Goal: Task Accomplishment & Management: Use online tool/utility

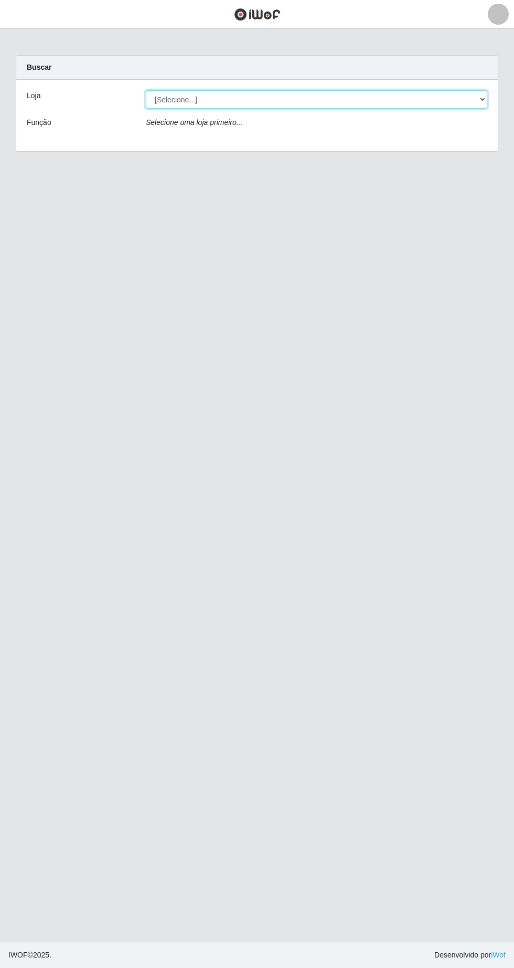
click at [309, 101] on select "[Selecione...] Extrabom - Loja 05 [GEOGRAPHIC_DATA]" at bounding box center [317, 99] width 342 height 18
select select "494"
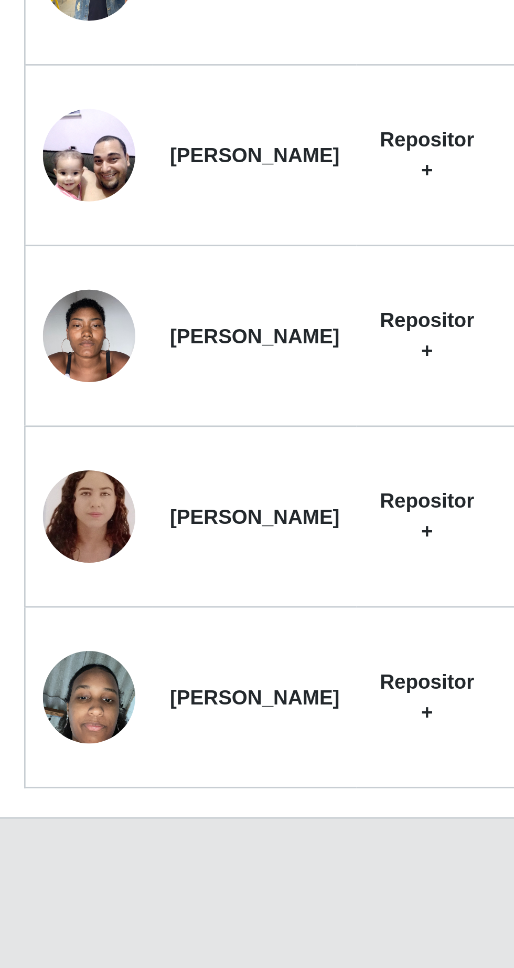
click at [57, 760] on img at bounding box center [51, 755] width 34 height 60
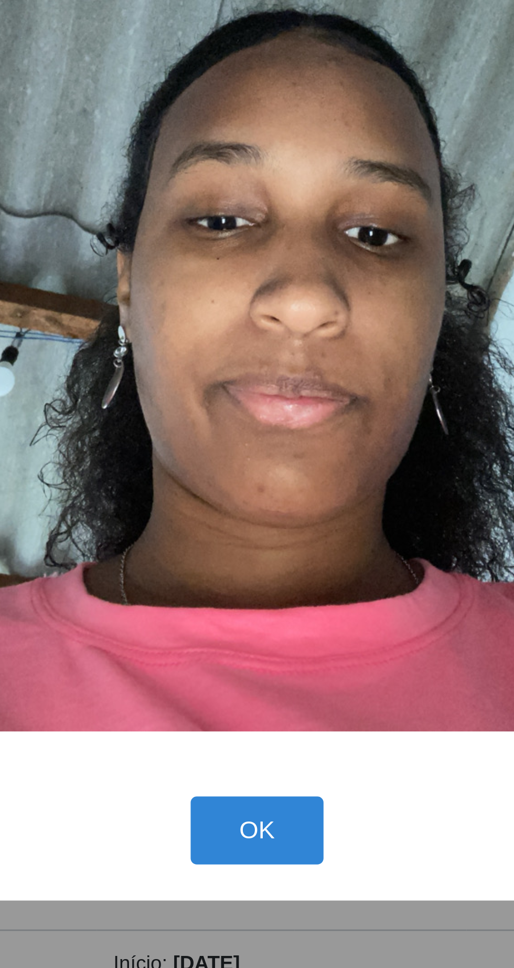
click at [265, 691] on button "OK" at bounding box center [257, 686] width 49 height 25
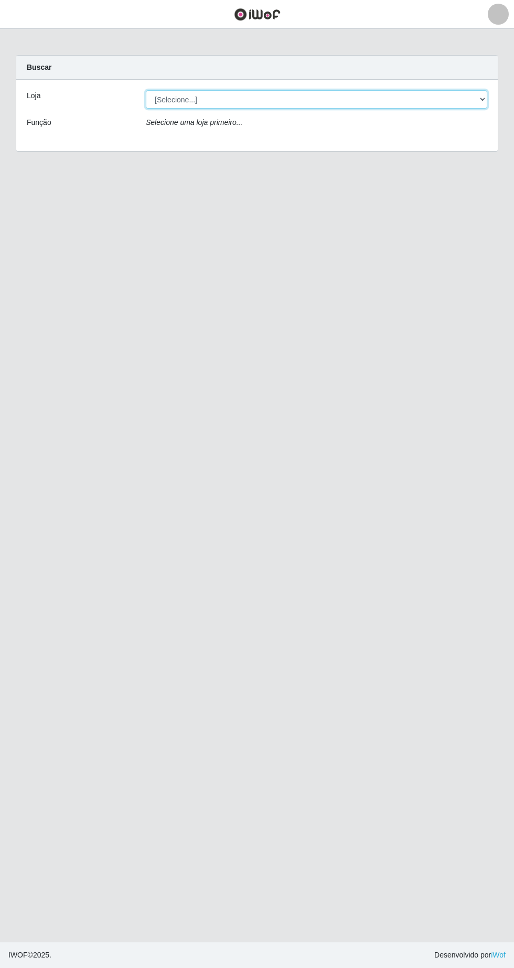
click at [192, 99] on select "[Selecione...] Extrabom - Loja 05 [GEOGRAPHIC_DATA]" at bounding box center [317, 99] width 342 height 18
select select "494"
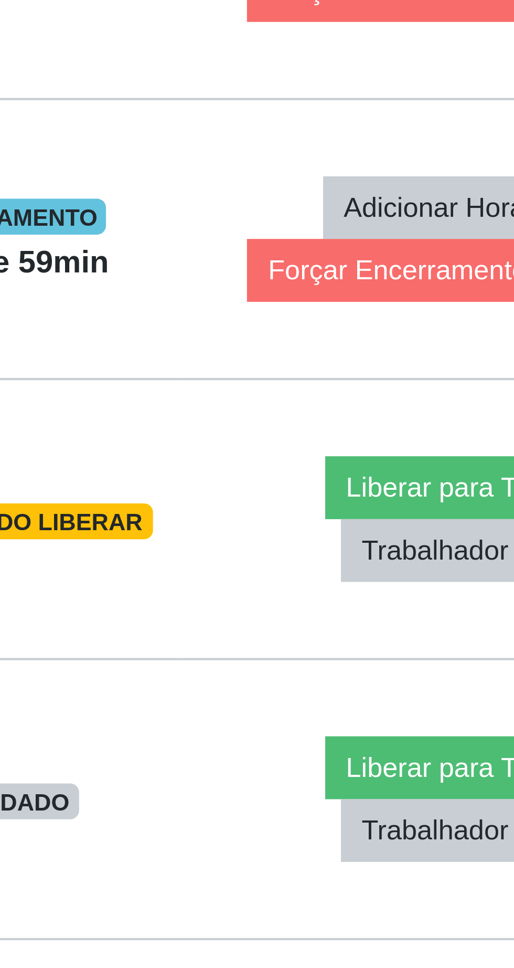
scroll to position [5, 0]
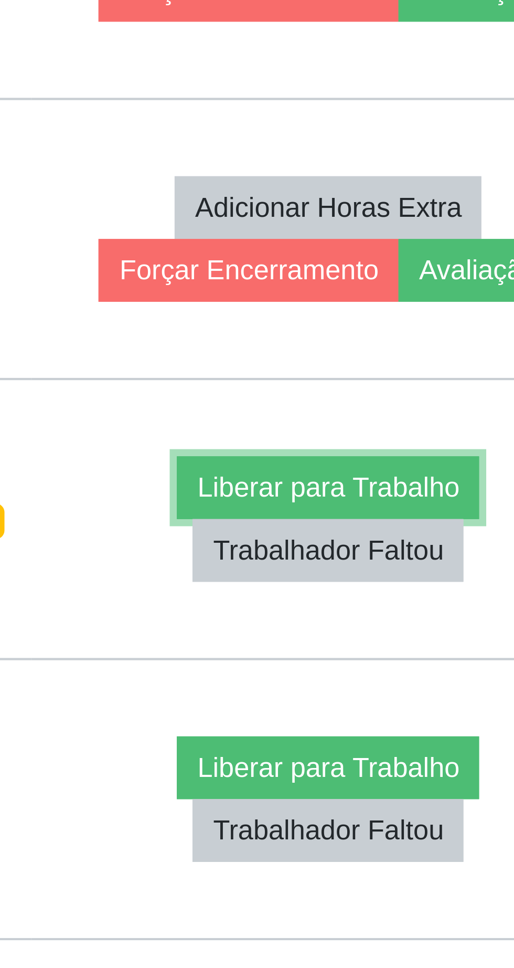
click at [423, 675] on button "Liberar para Trabalho" at bounding box center [417, 682] width 71 height 15
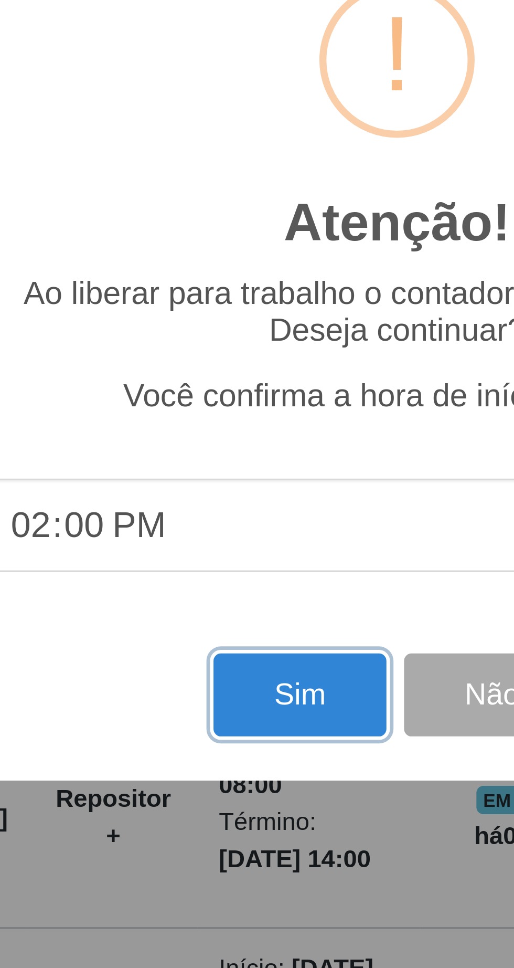
click at [211, 588] on button "Sim" at bounding box center [228, 587] width 51 height 25
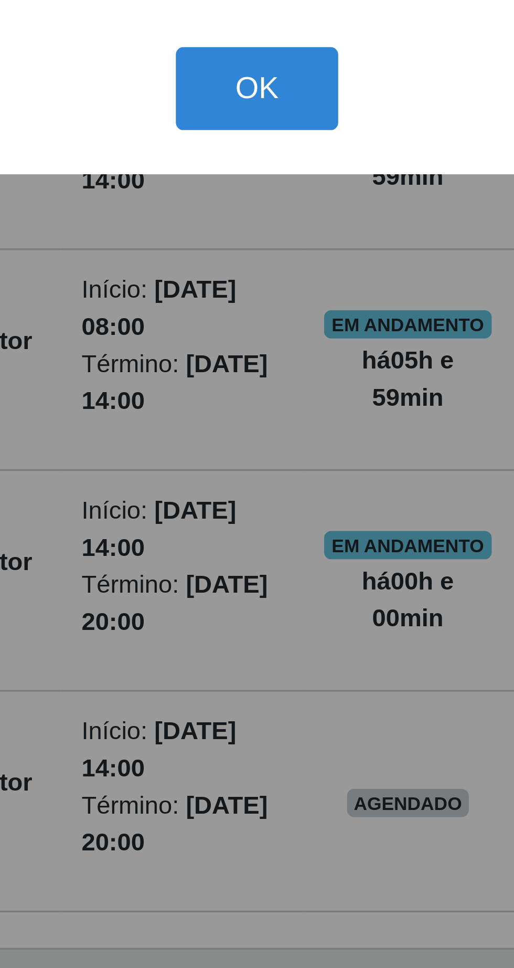
click at [268, 547] on button "OK" at bounding box center [257, 543] width 49 height 25
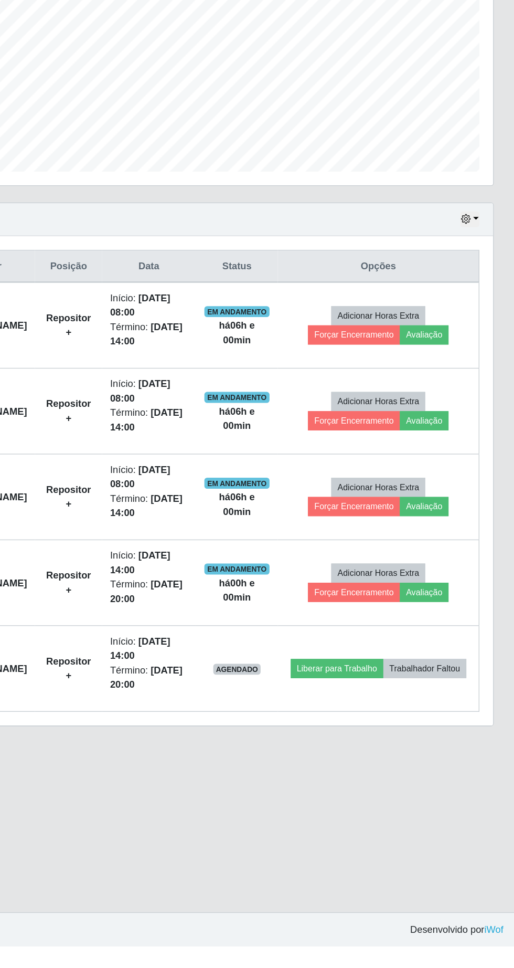
scroll to position [0, 0]
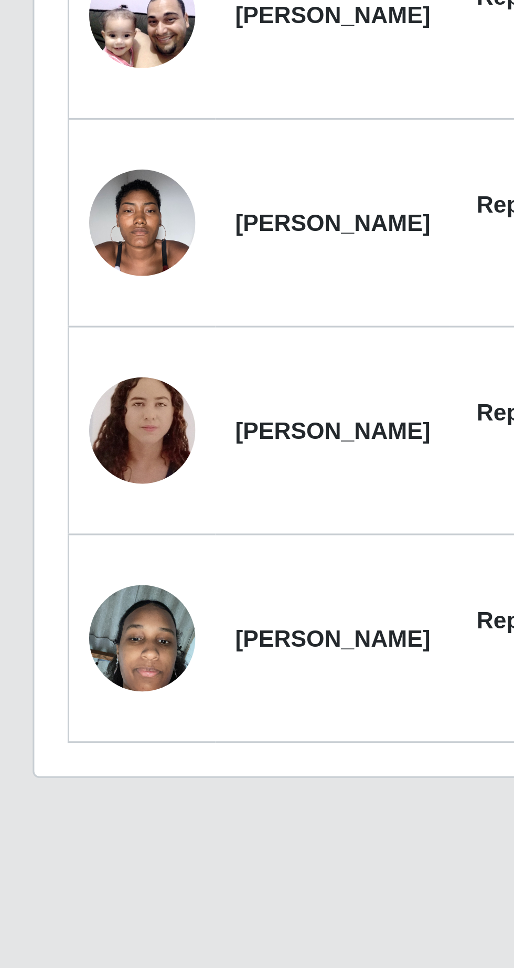
click at [55, 756] on img at bounding box center [51, 755] width 34 height 60
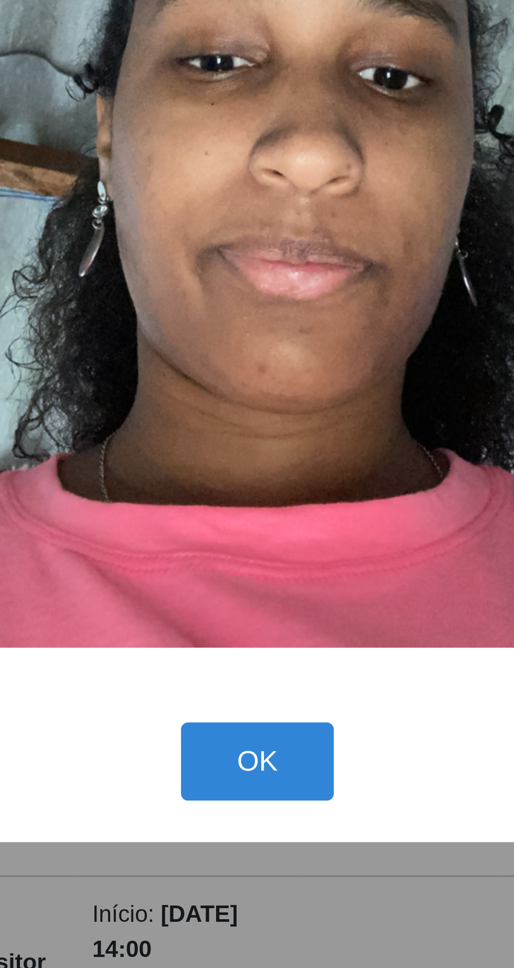
click at [255, 699] on button "OK" at bounding box center [257, 686] width 49 height 25
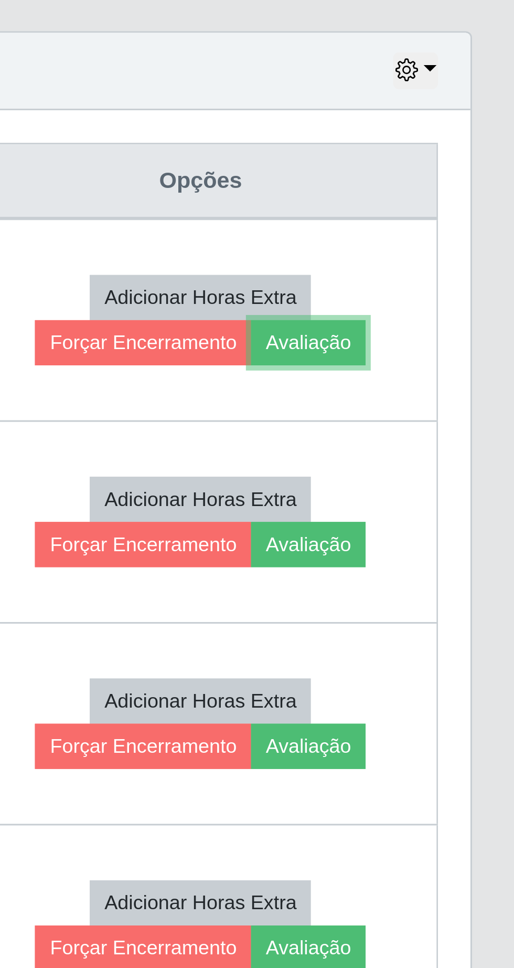
click at [464, 495] on button "Avaliação" at bounding box center [445, 500] width 37 height 15
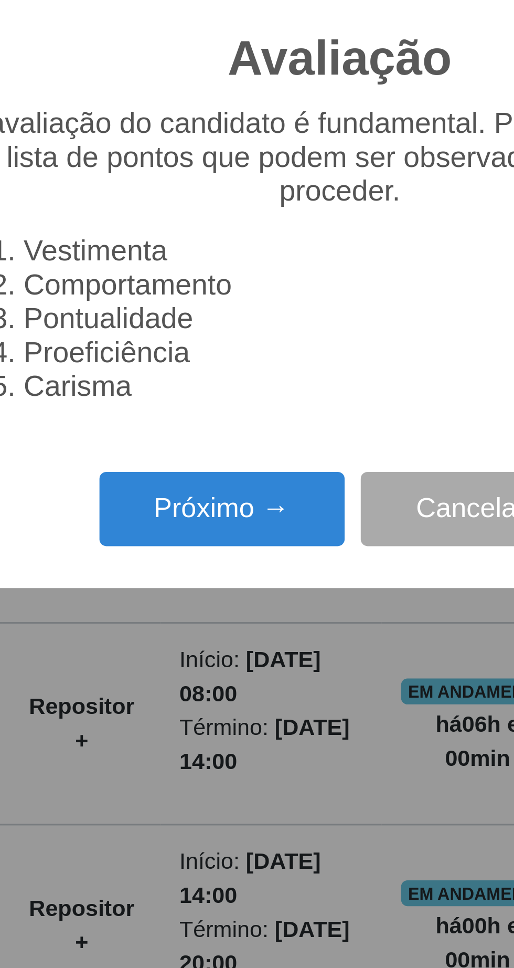
click at [224, 567] on button "Próximo →" at bounding box center [219, 554] width 80 height 25
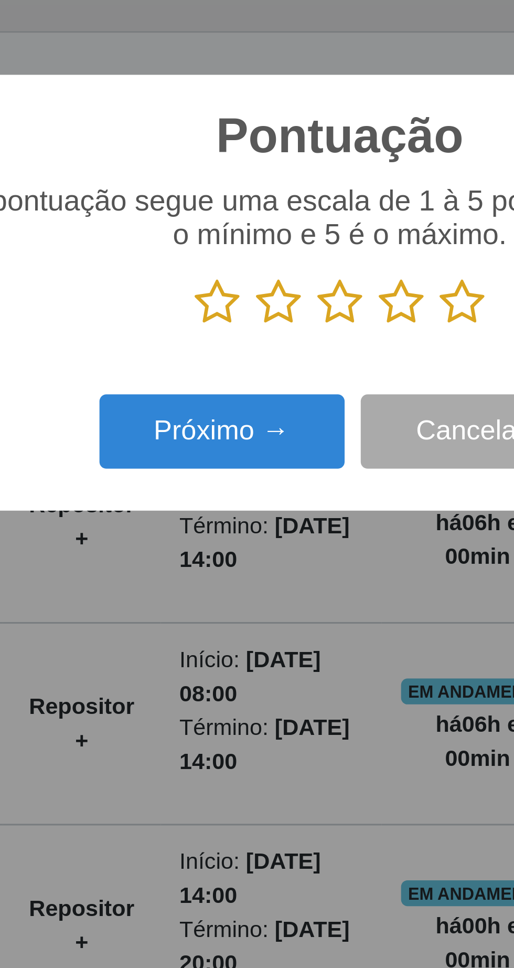
click at [303, 495] on icon at bounding box center [297, 487] width 15 height 16
click at [290, 495] on input "radio" at bounding box center [290, 495] width 0 height 0
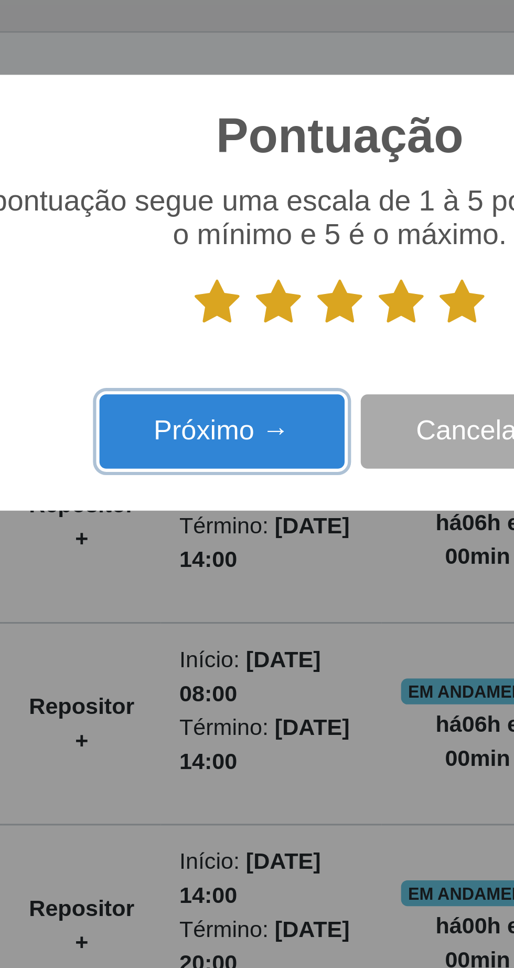
click at [234, 542] on button "Próximo →" at bounding box center [219, 529] width 80 height 25
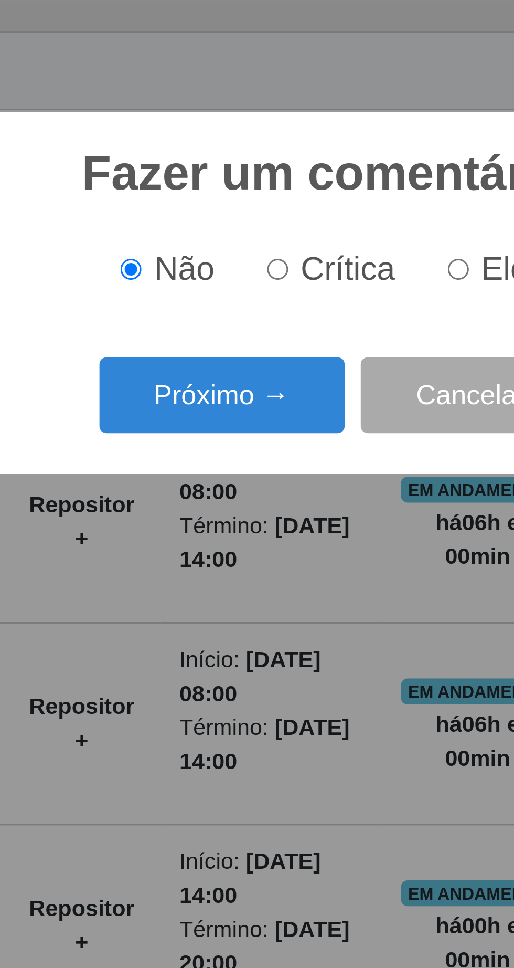
click at [299, 480] on input "Elogio" at bounding box center [295, 476] width 7 height 7
radio input "true"
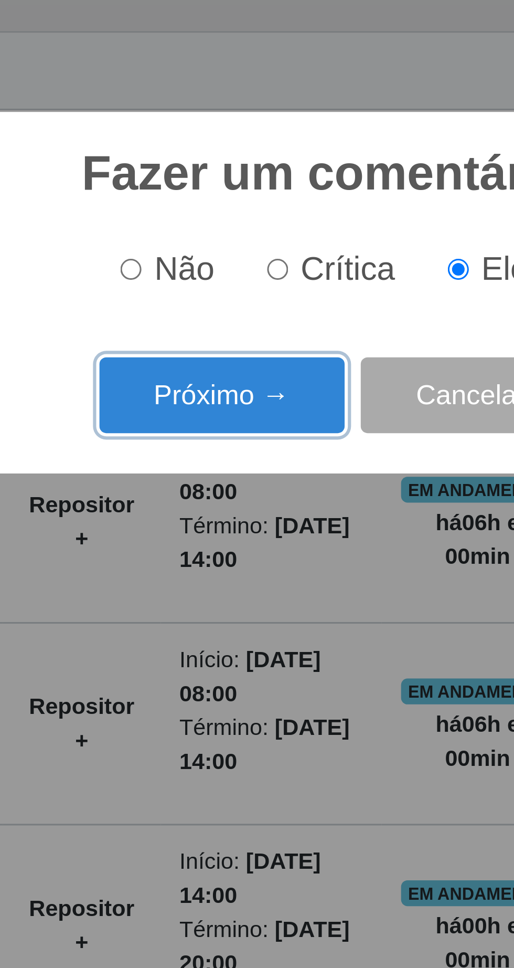
click at [237, 530] on button "Próximo →" at bounding box center [219, 517] width 80 height 25
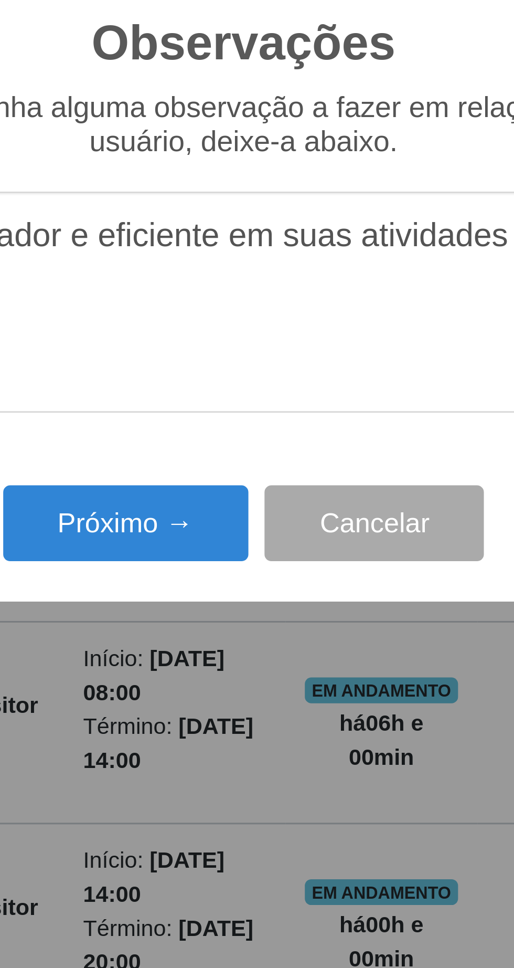
type textarea "O prestador e eficiente em suas atividades"
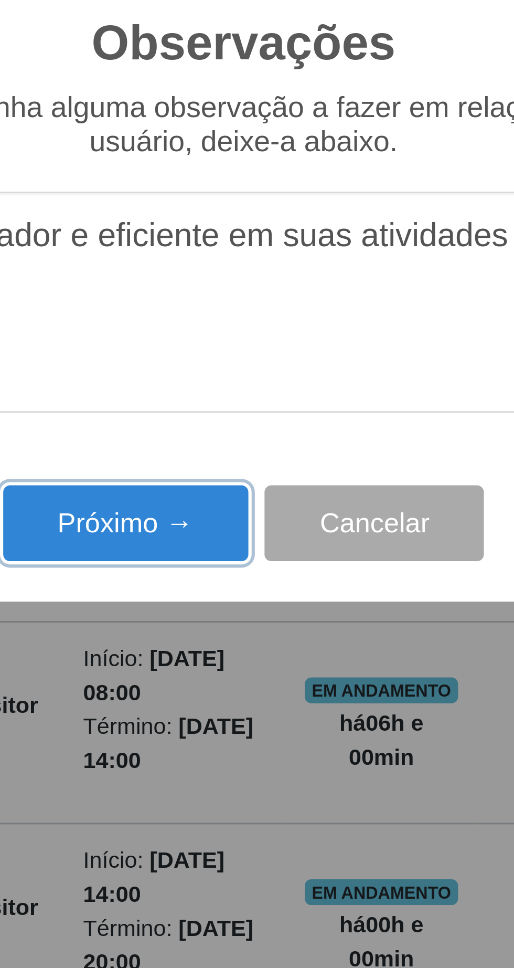
click at [227, 559] on button "Próximo →" at bounding box center [219, 559] width 80 height 25
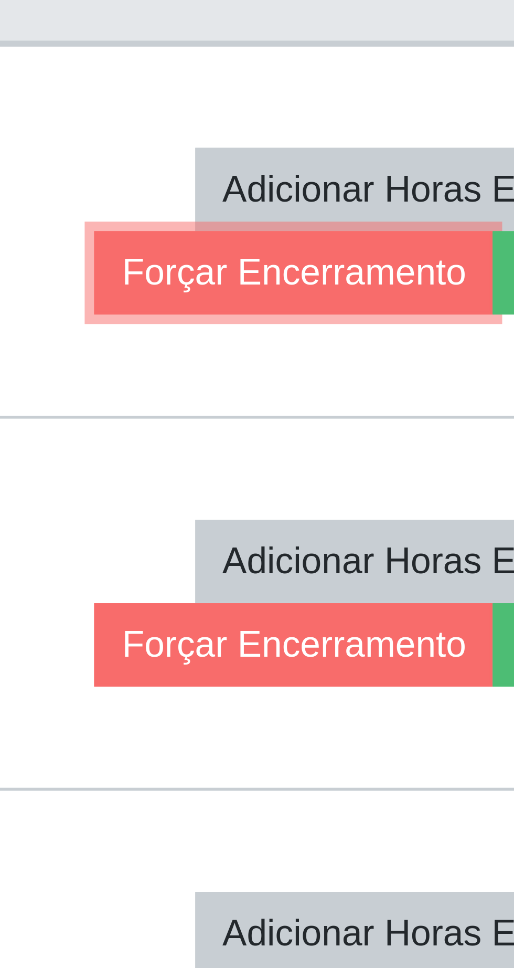
click at [377, 500] on button "Forçar Encerramento" at bounding box center [391, 500] width 70 height 15
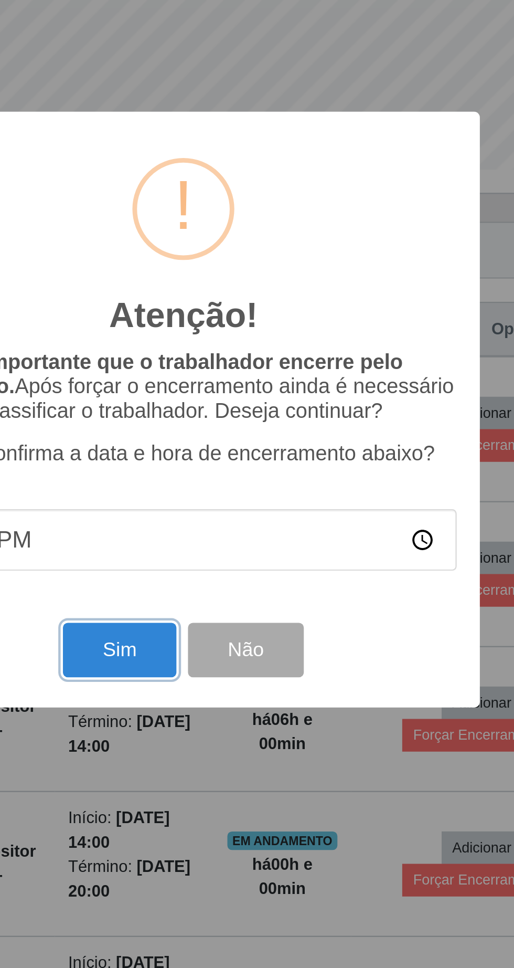
click at [225, 591] on button "Sim" at bounding box center [228, 592] width 51 height 25
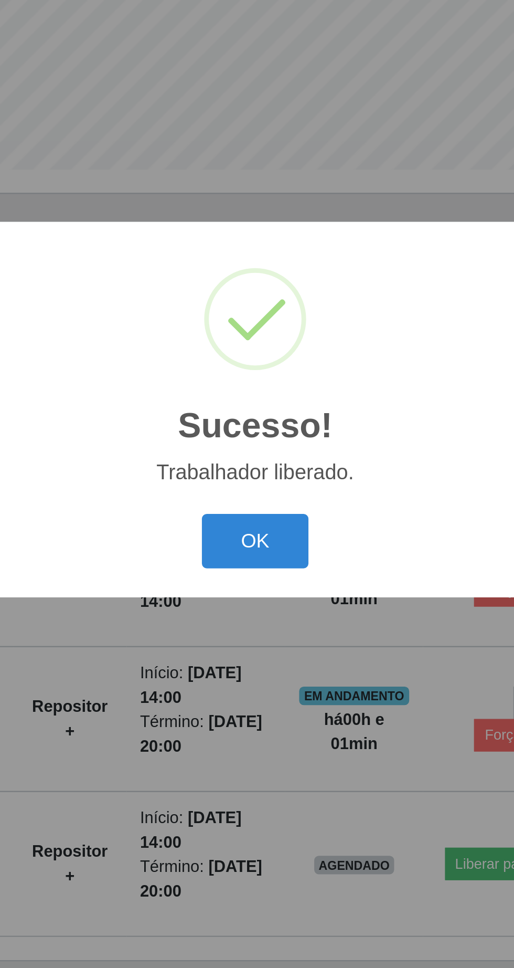
click at [250, 548] on button "OK" at bounding box center [257, 543] width 49 height 25
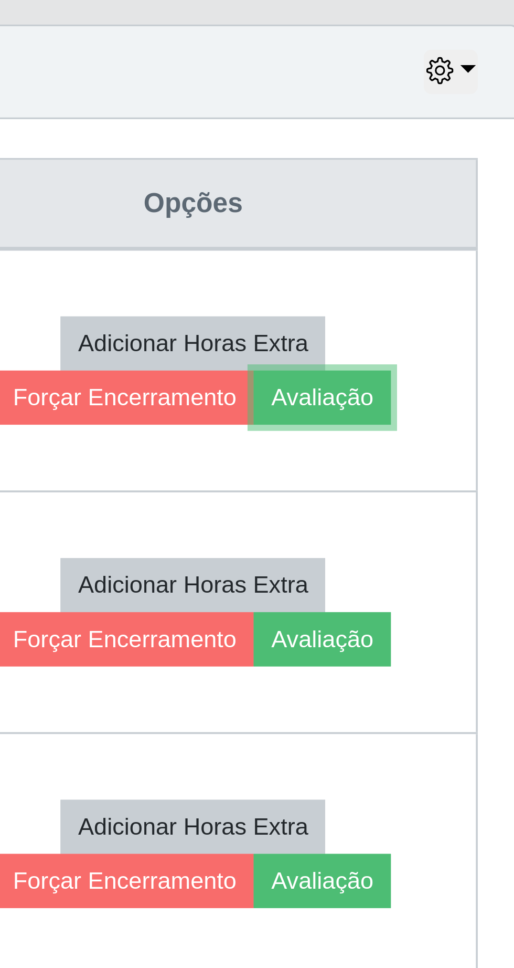
click at [464, 501] on button "Avaliação" at bounding box center [445, 500] width 37 height 15
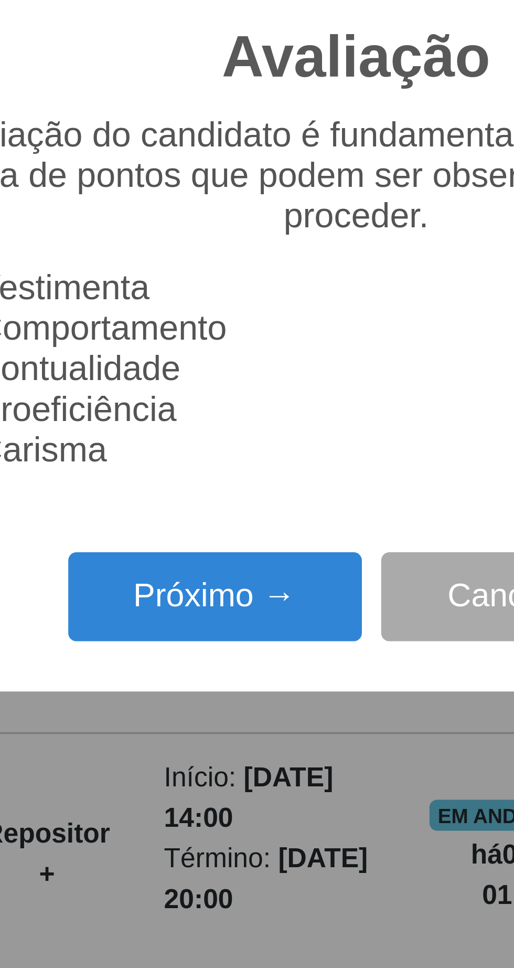
click at [220, 554] on button "Próximo →" at bounding box center [219, 554] width 80 height 25
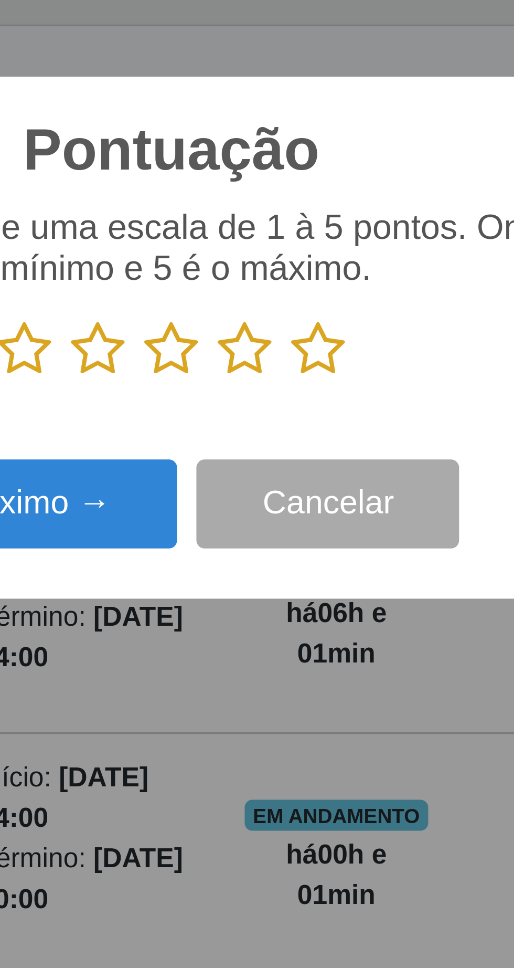
click at [299, 488] on icon at bounding box center [297, 487] width 15 height 16
click at [290, 495] on input "radio" at bounding box center [290, 495] width 0 height 0
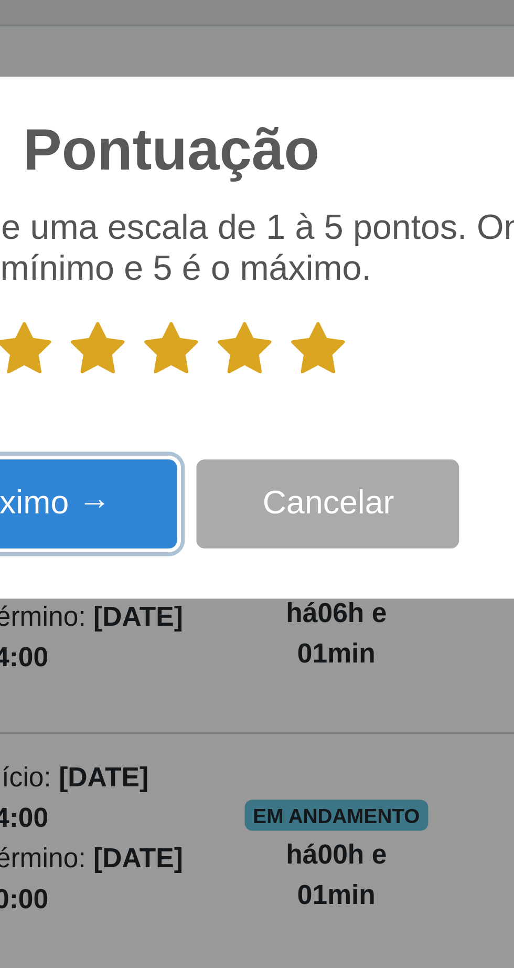
click at [241, 529] on button "Próximo →" at bounding box center [219, 529] width 80 height 25
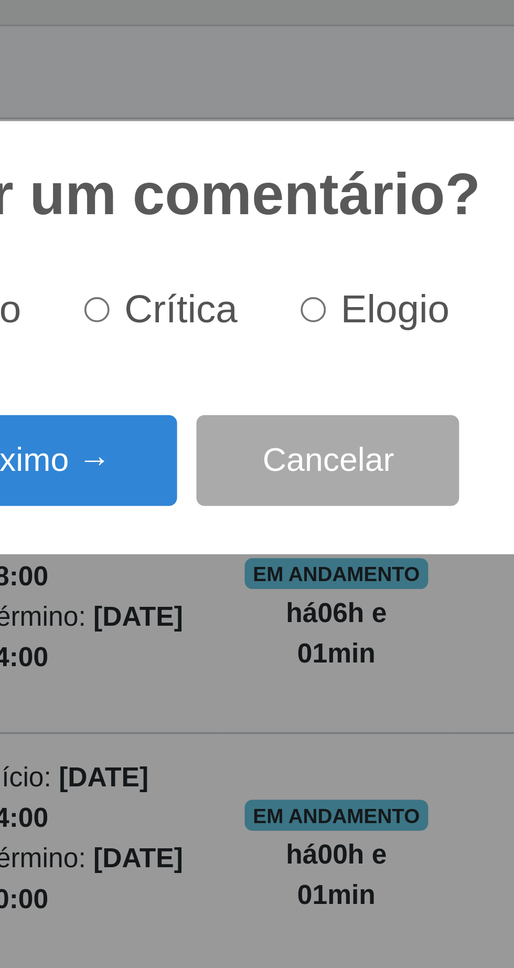
click at [299, 477] on input "Elogio" at bounding box center [295, 476] width 7 height 7
radio input "true"
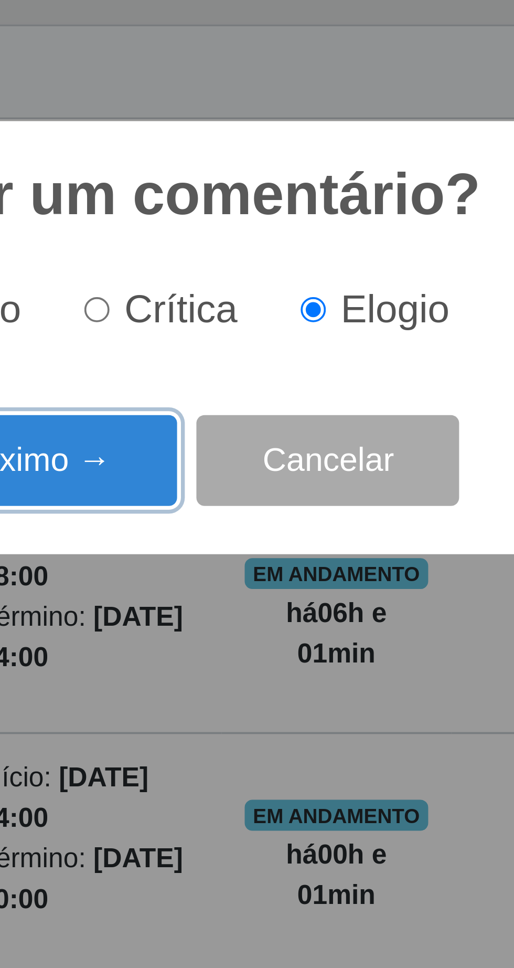
click at [240, 519] on button "Próximo →" at bounding box center [219, 517] width 80 height 25
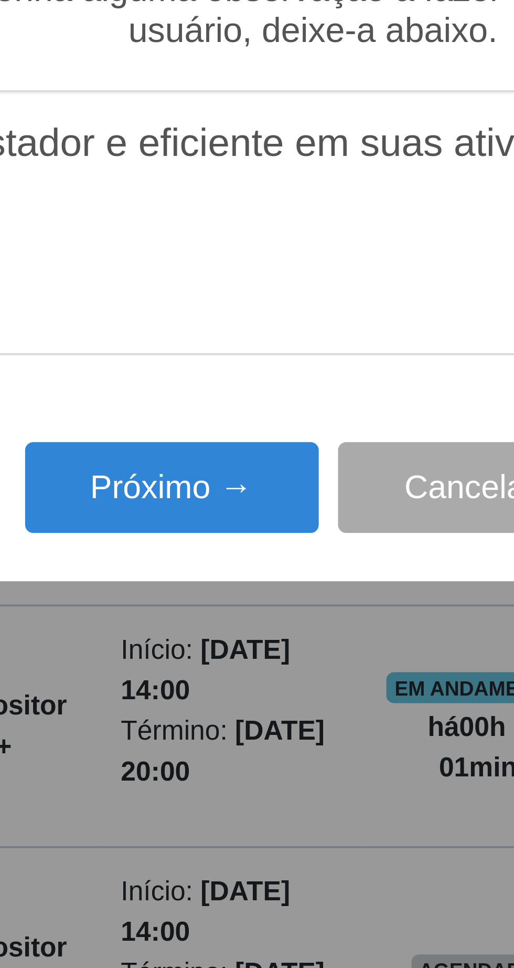
type textarea "O prestador e eficiente em suas atividades"
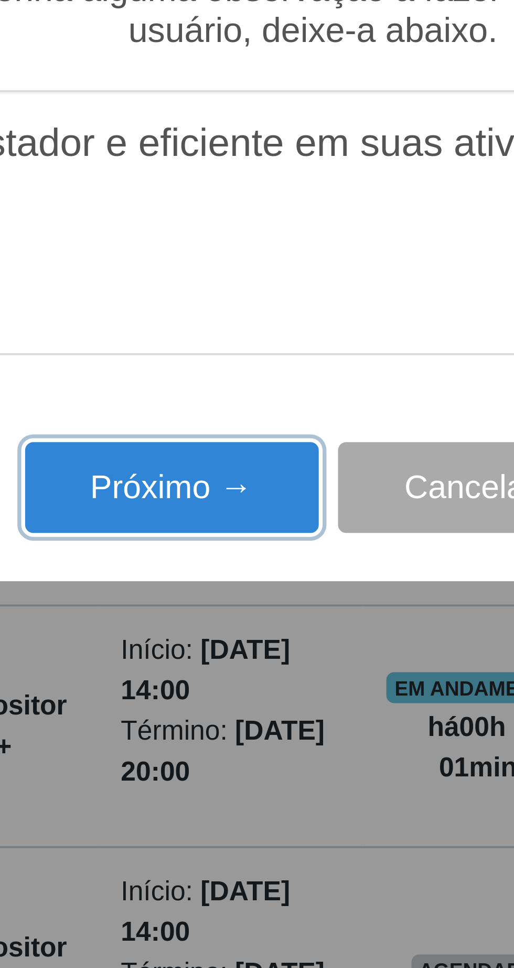
click at [226, 559] on button "Próximo →" at bounding box center [219, 559] width 80 height 25
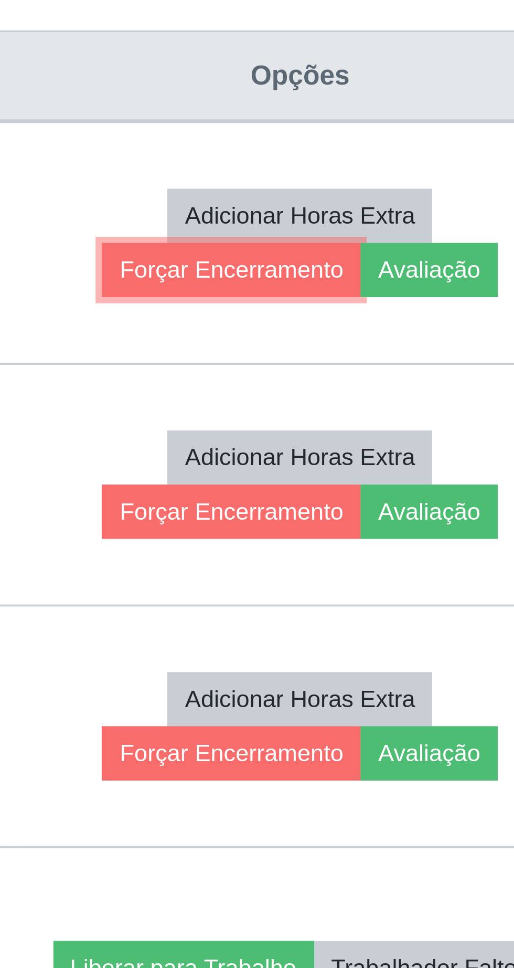
click at [393, 501] on button "Forçar Encerramento" at bounding box center [391, 500] width 70 height 15
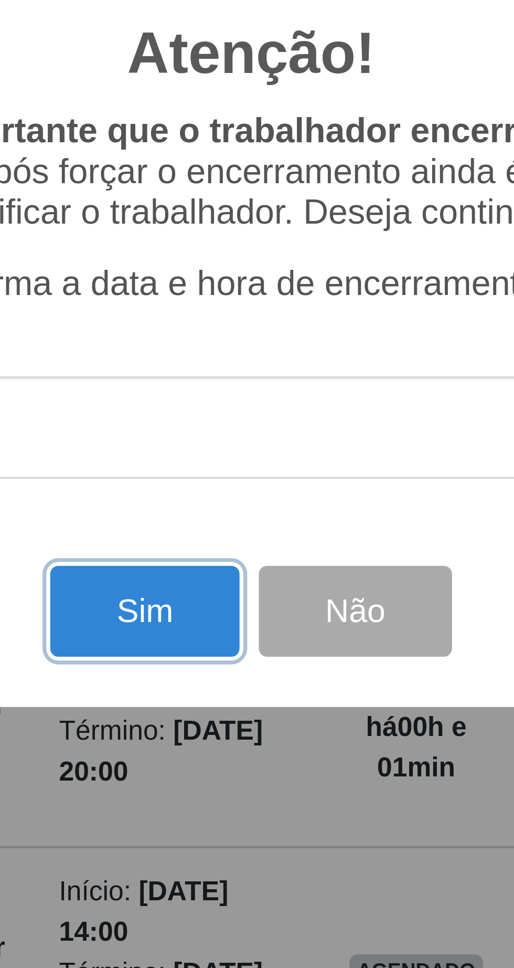
click at [232, 596] on button "Sim" at bounding box center [228, 592] width 51 height 25
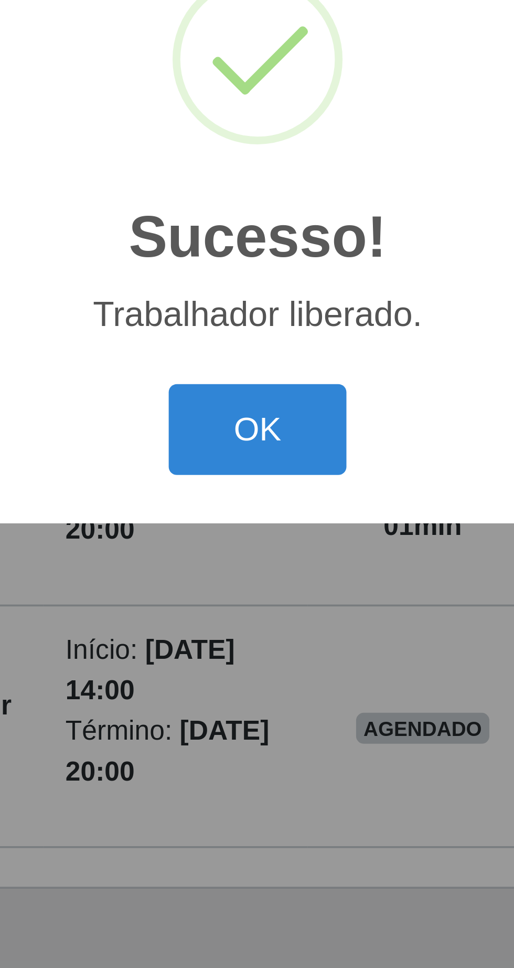
click at [268, 544] on button "OK" at bounding box center [257, 543] width 49 height 25
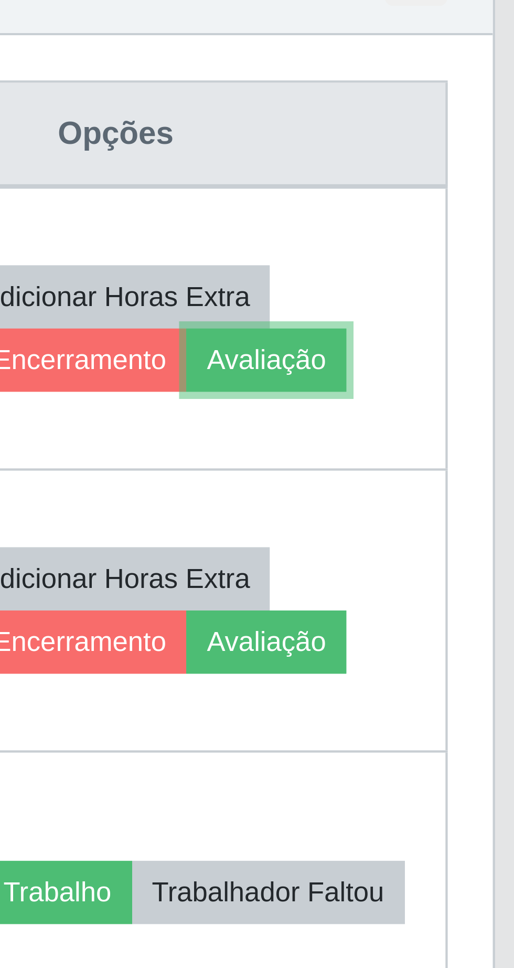
click at [460, 498] on button "Avaliação" at bounding box center [445, 500] width 37 height 15
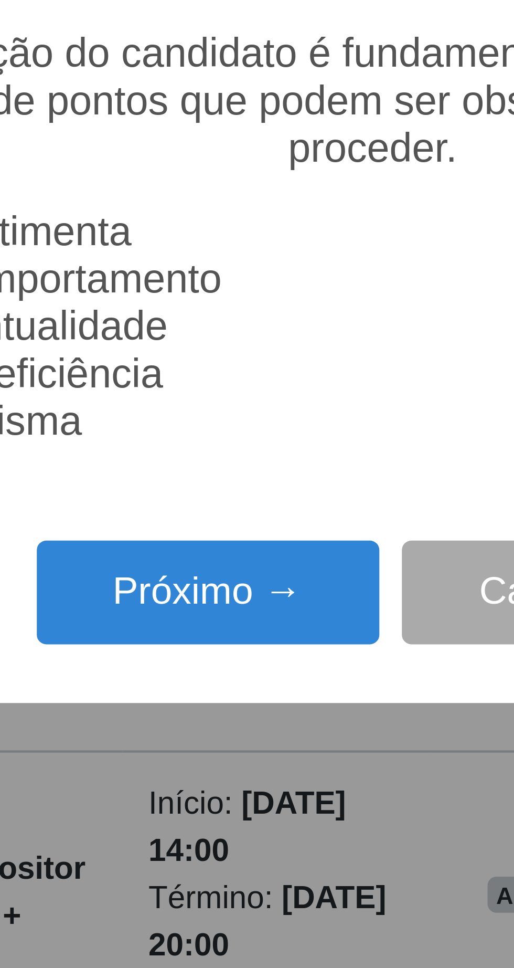
click at [216, 553] on button "Próximo →" at bounding box center [219, 554] width 80 height 25
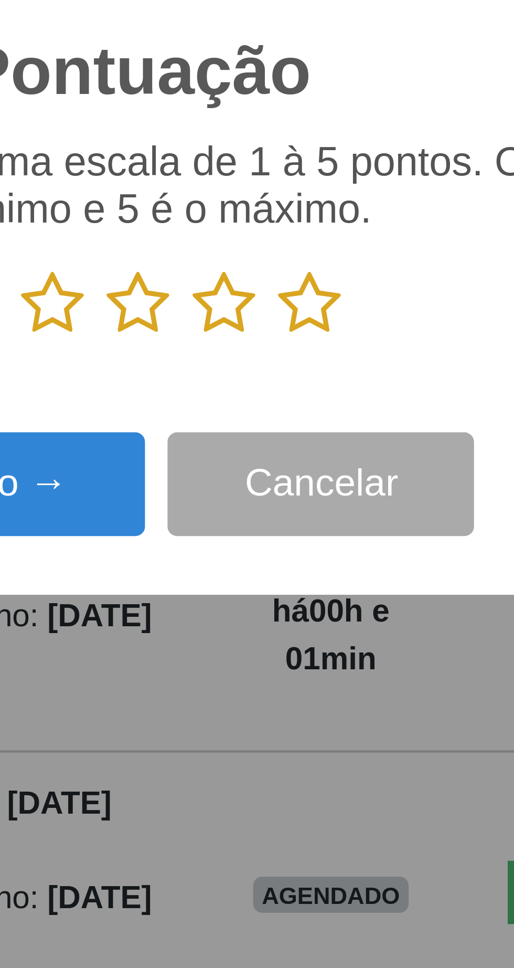
click at [299, 488] on icon at bounding box center [297, 487] width 15 height 16
click at [290, 495] on input "radio" at bounding box center [290, 495] width 0 height 0
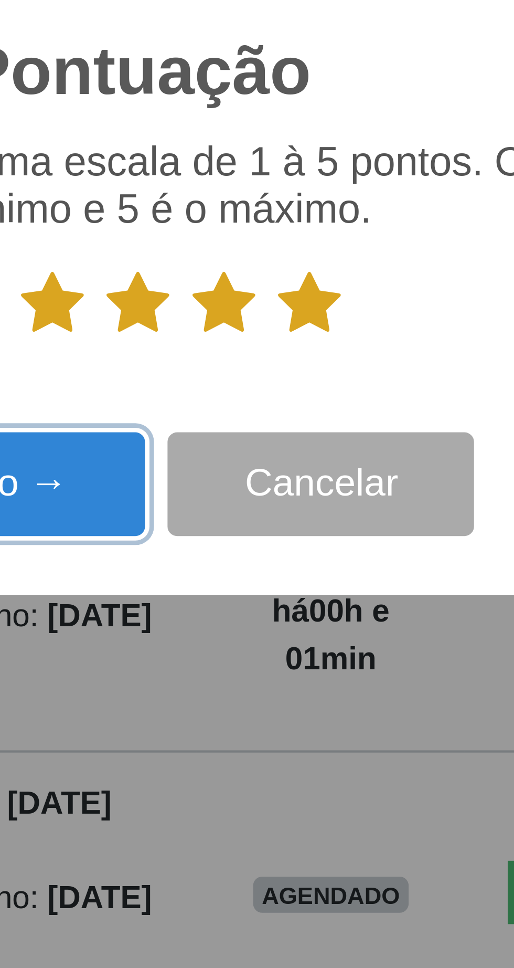
click at [248, 530] on button "Próximo →" at bounding box center [219, 529] width 80 height 25
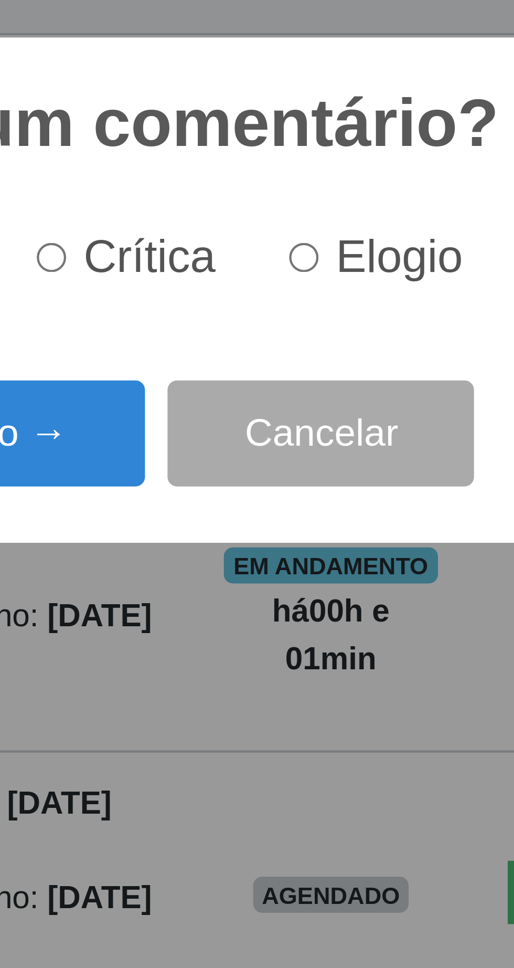
click at [299, 476] on input "Elogio" at bounding box center [295, 476] width 7 height 7
radio input "true"
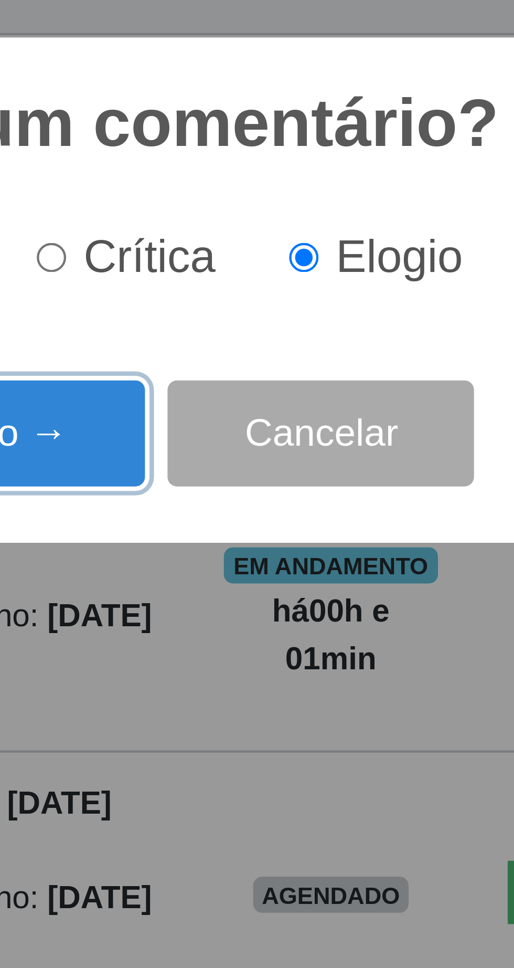
click at [248, 515] on button "Próximo →" at bounding box center [219, 517] width 80 height 25
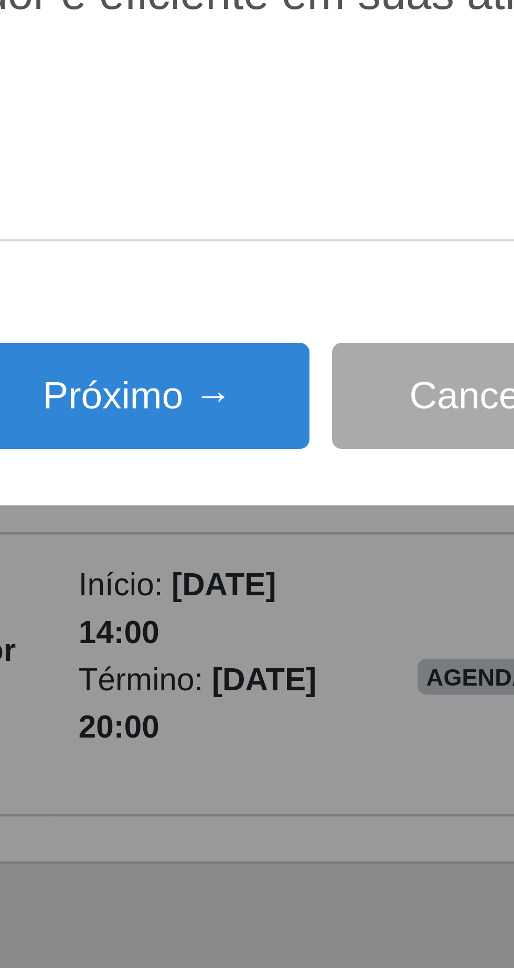
type textarea "O prestador e eficiente em suas atividades"
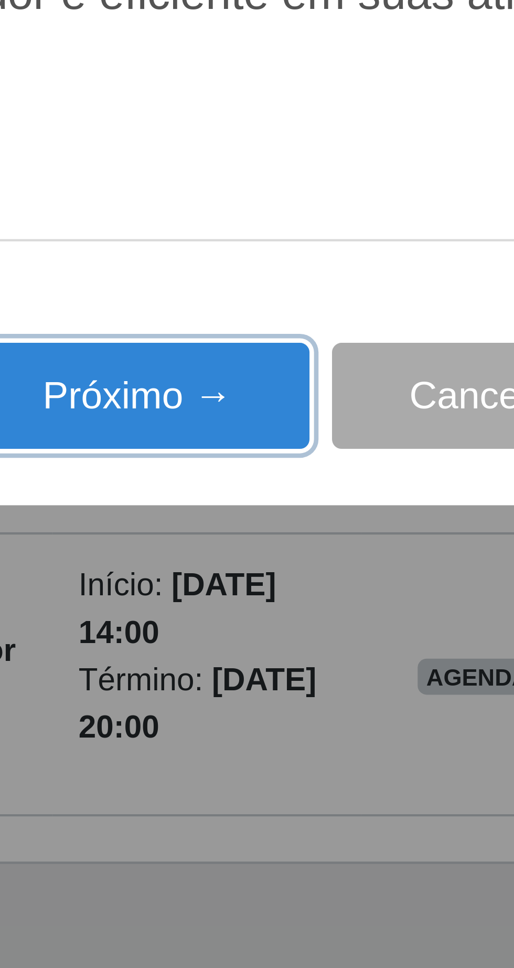
click at [227, 562] on button "Próximo →" at bounding box center [219, 559] width 80 height 25
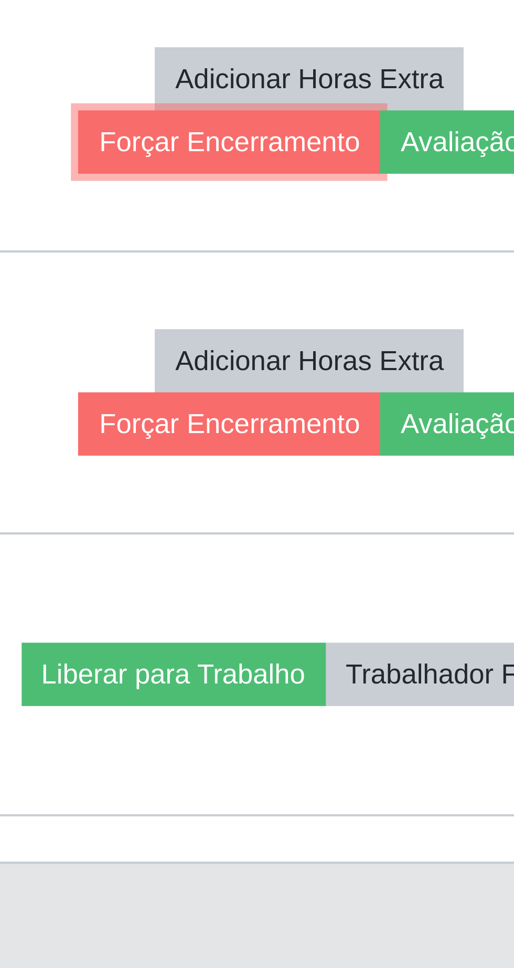
click at [394, 499] on button "Forçar Encerramento" at bounding box center [391, 500] width 70 height 15
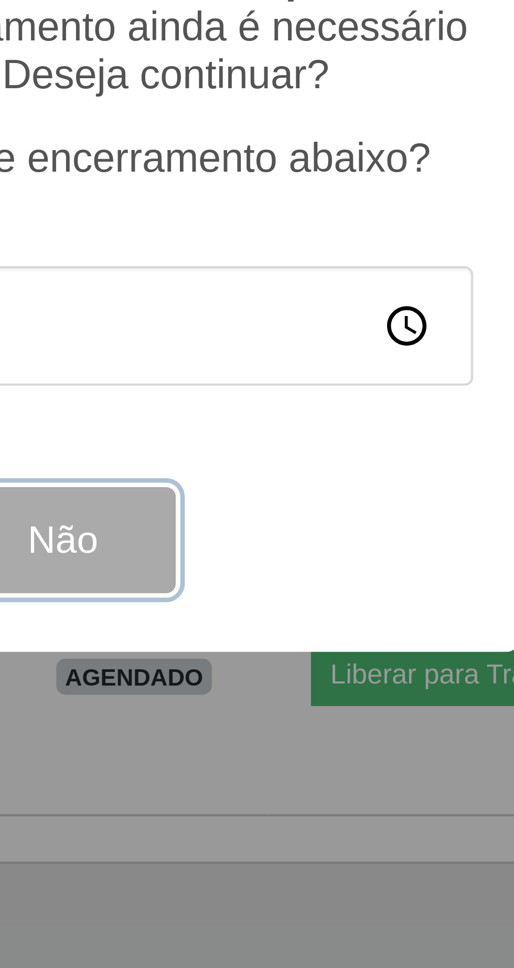
click at [294, 596] on button "Não" at bounding box center [285, 592] width 52 height 25
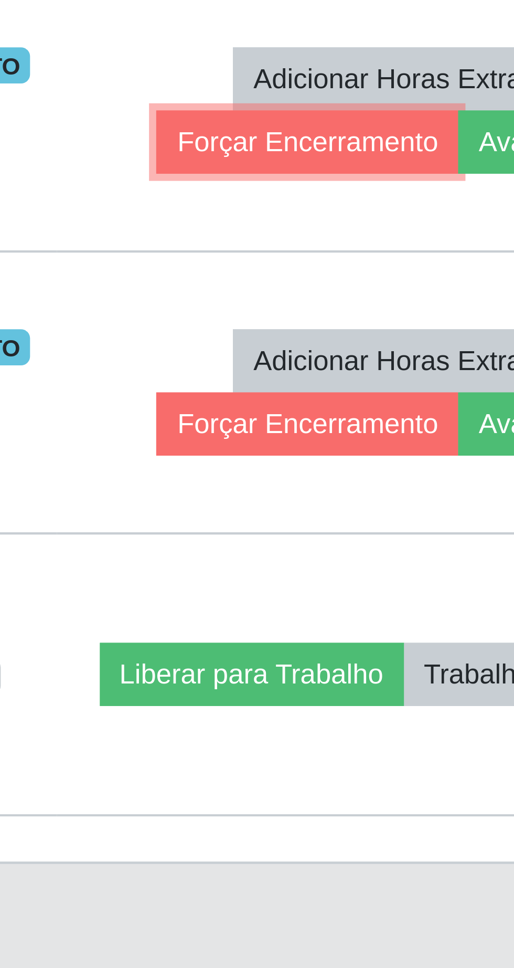
click at [399, 501] on button "Forçar Encerramento" at bounding box center [391, 500] width 70 height 15
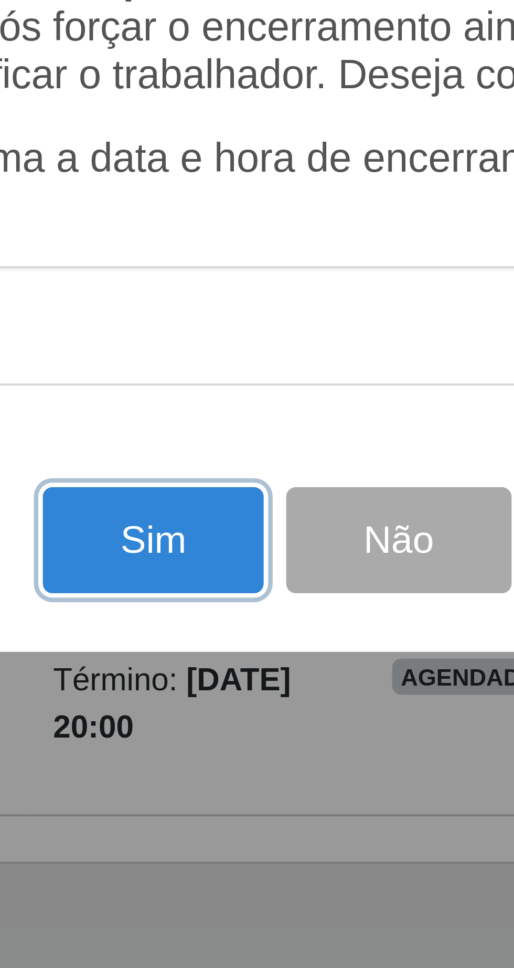
click at [224, 598] on button "Sim" at bounding box center [228, 592] width 51 height 25
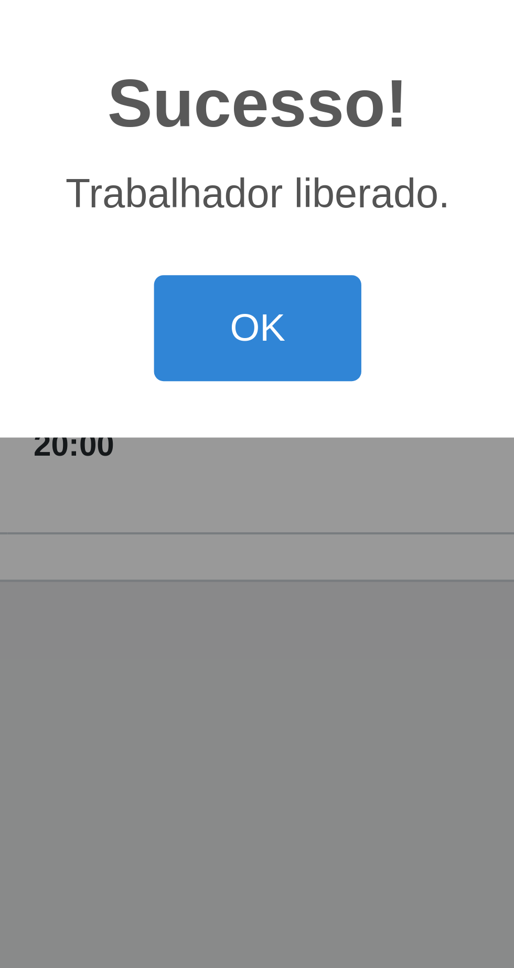
click at [259, 543] on button "OK" at bounding box center [257, 543] width 49 height 25
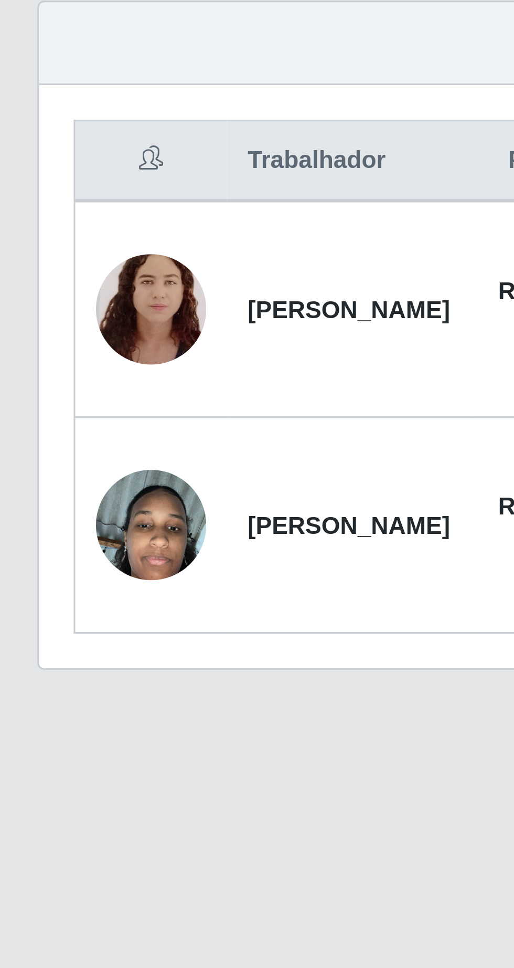
click at [42, 556] on img at bounding box center [51, 558] width 34 height 60
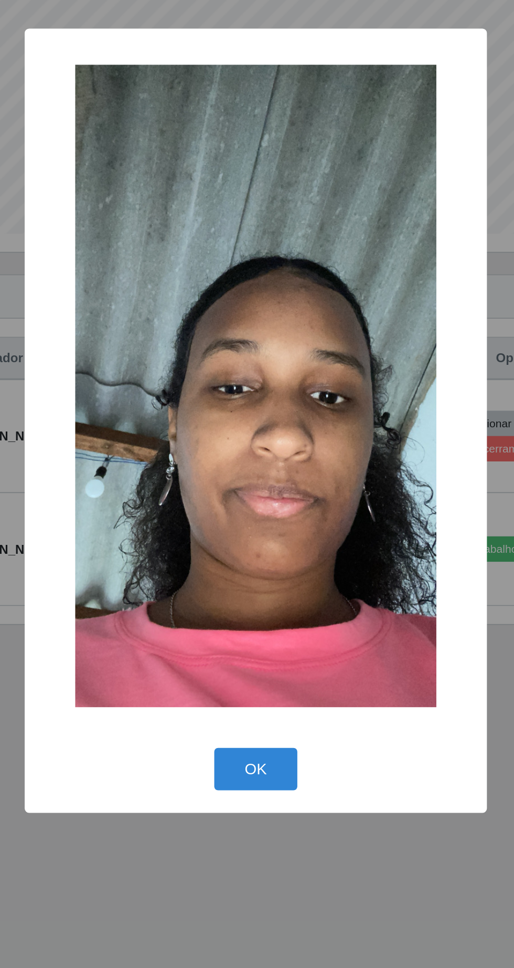
click at [256, 682] on button "OK" at bounding box center [257, 686] width 49 height 25
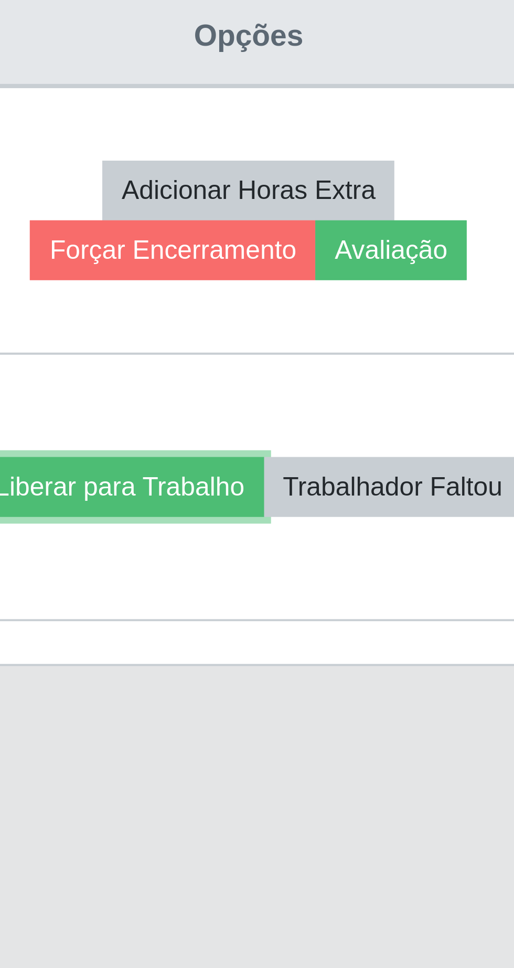
click at [414, 551] on button "Liberar para Trabalho" at bounding box center [378, 558] width 71 height 15
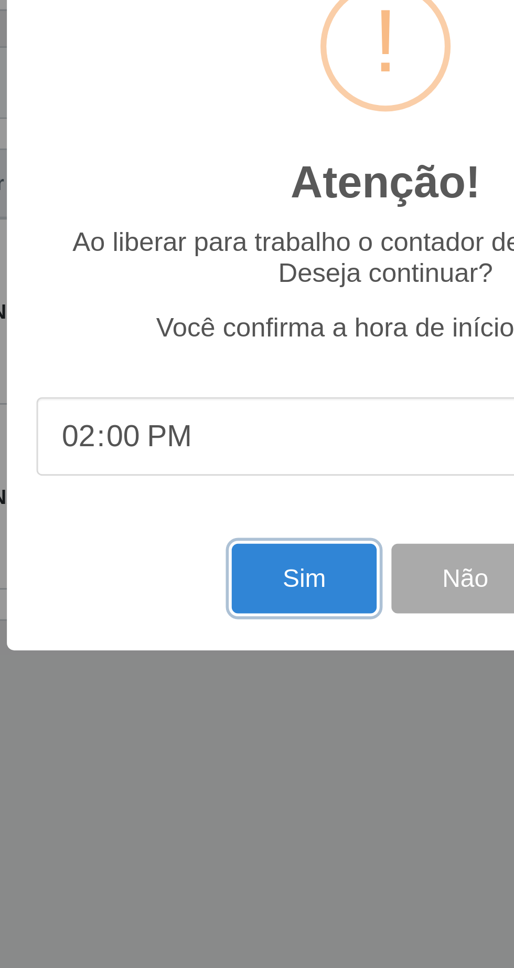
click at [224, 591] on button "Sim" at bounding box center [228, 587] width 51 height 25
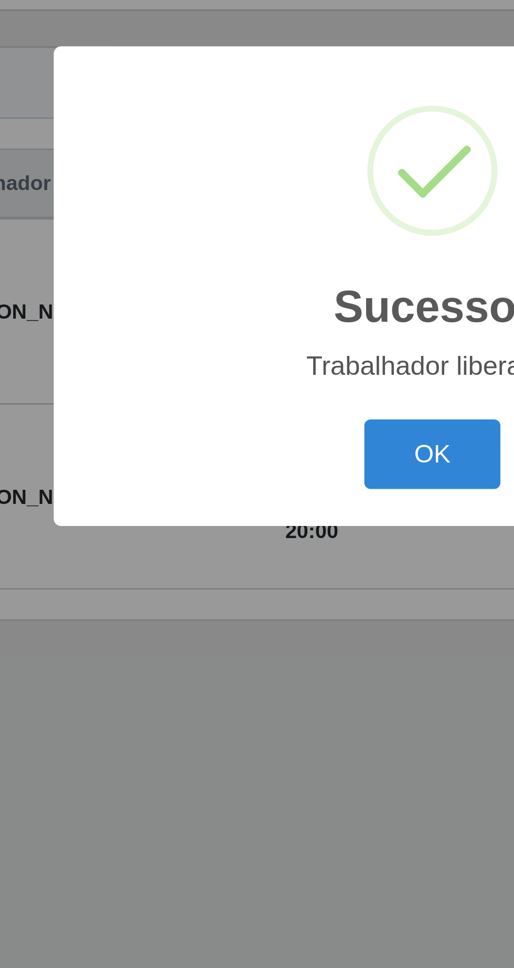
click at [249, 542] on button "OK" at bounding box center [257, 543] width 49 height 25
